Goal: Information Seeking & Learning: Compare options

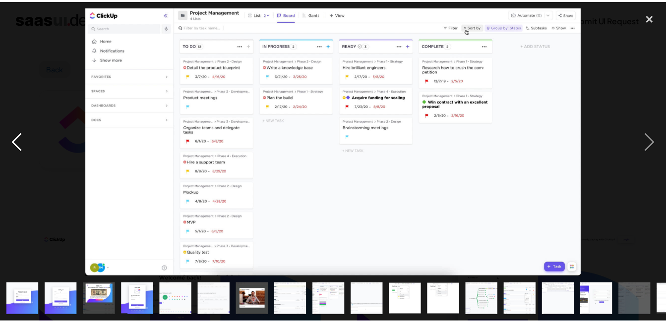
scroll to position [749, 0]
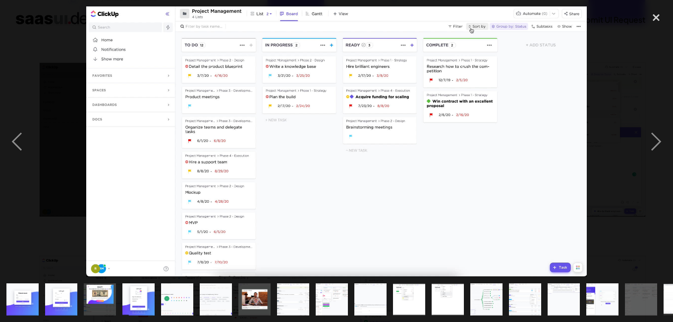
click at [56, 116] on div at bounding box center [336, 141] width 673 height 271
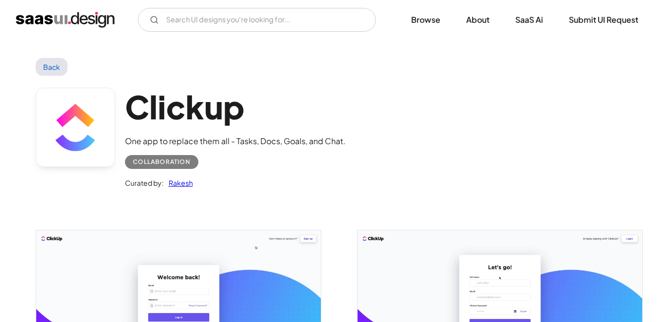
scroll to position [0, 0]
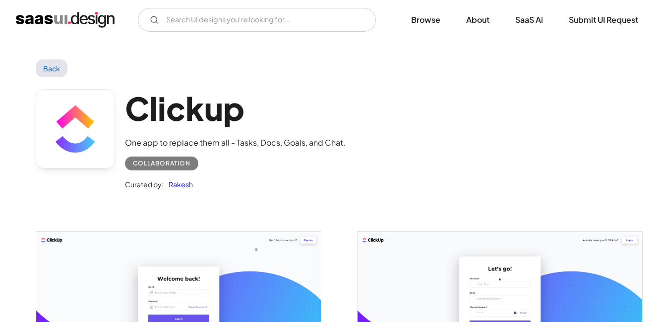
click at [322, 32] on div "V7 Labs Gen AI Application Design Best-in-class data labeling tool. GenAI Close…" at bounding box center [333, 20] width 666 height 40
click at [327, 24] on input "Email Form" at bounding box center [257, 20] width 238 height 24
type input "m"
click at [272, 27] on input "monday.com" at bounding box center [257, 20] width 238 height 24
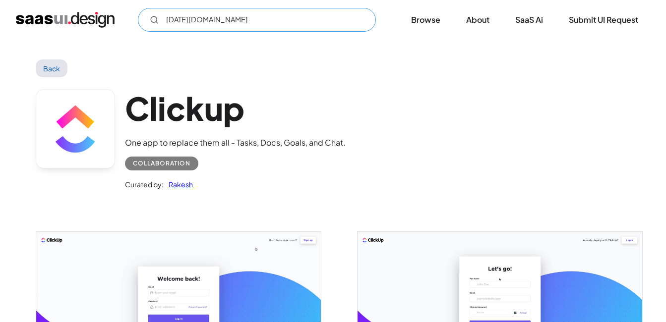
click at [273, 26] on input "monday.com" at bounding box center [257, 20] width 238 height 24
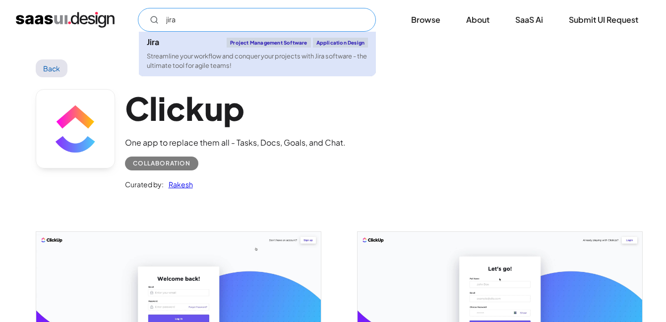
click at [290, 56] on div "Streamline your workflow and conquer your projects with Jira software - the ult…" at bounding box center [257, 61] width 221 height 19
type input "jira"
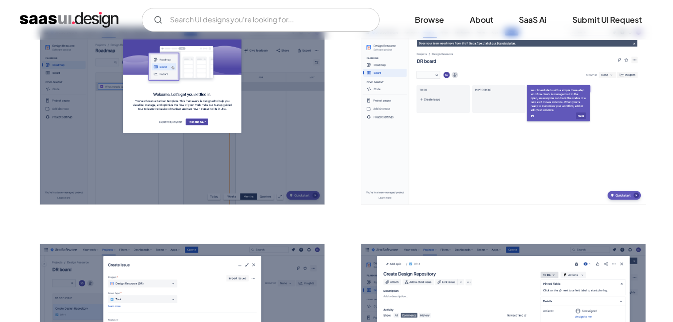
scroll to position [1288, 0]
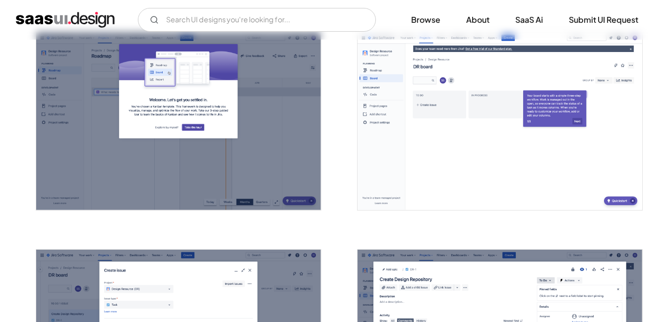
click at [342, 151] on div at bounding box center [333, 224] width 595 height 2610
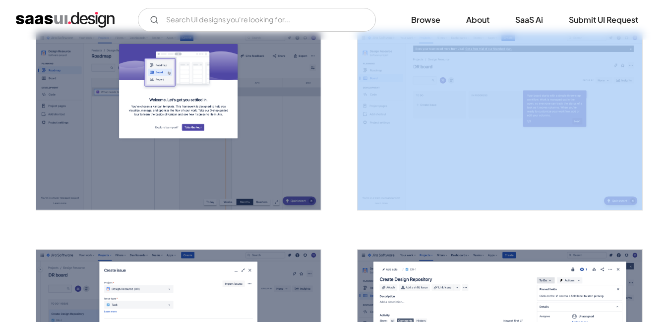
click at [465, 93] on img "open lightbox" at bounding box center [499, 121] width 284 height 178
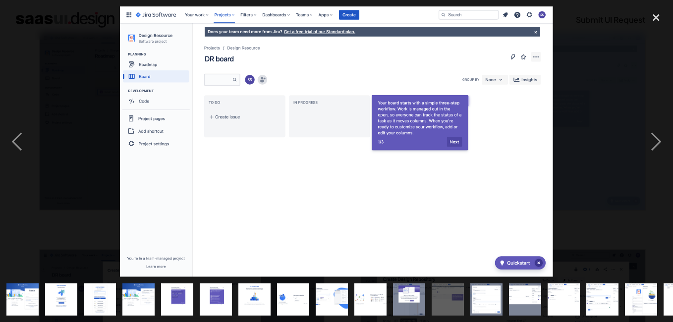
click at [74, 30] on div at bounding box center [336, 141] width 673 height 271
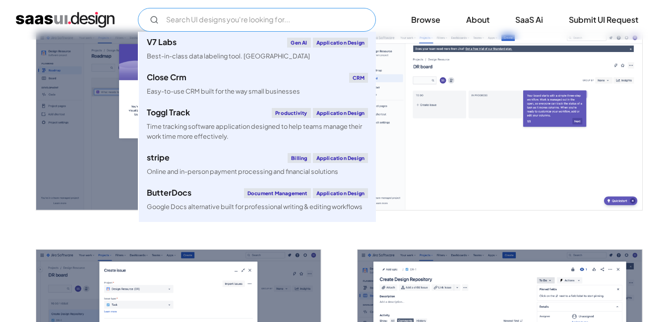
click at [278, 22] on input "Email Form" at bounding box center [257, 20] width 238 height 24
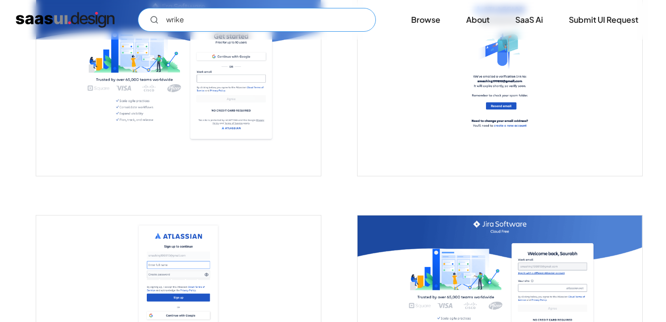
scroll to position [233, 0]
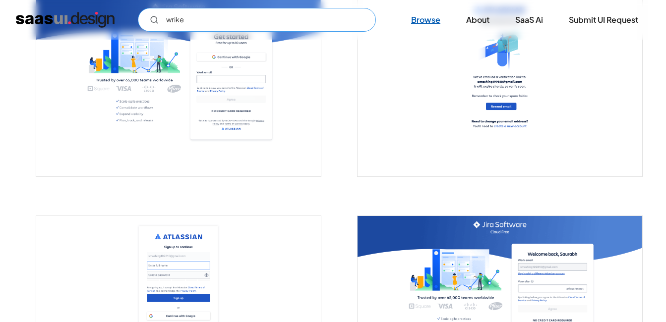
type input "wrike"
click at [441, 15] on link "Browse" at bounding box center [425, 20] width 53 height 22
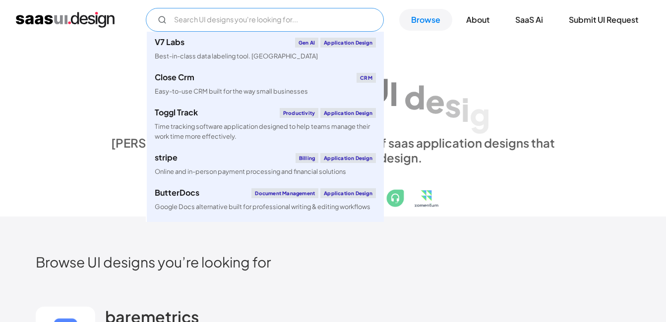
click at [313, 30] on input "Email Form" at bounding box center [265, 20] width 238 height 24
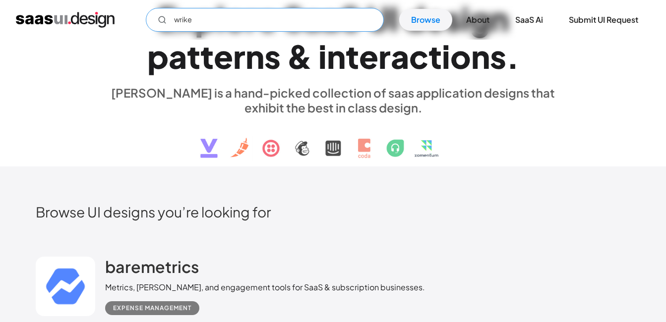
scroll to position [50, 0]
type input "wrike"
